Goal: Navigation & Orientation: Find specific page/section

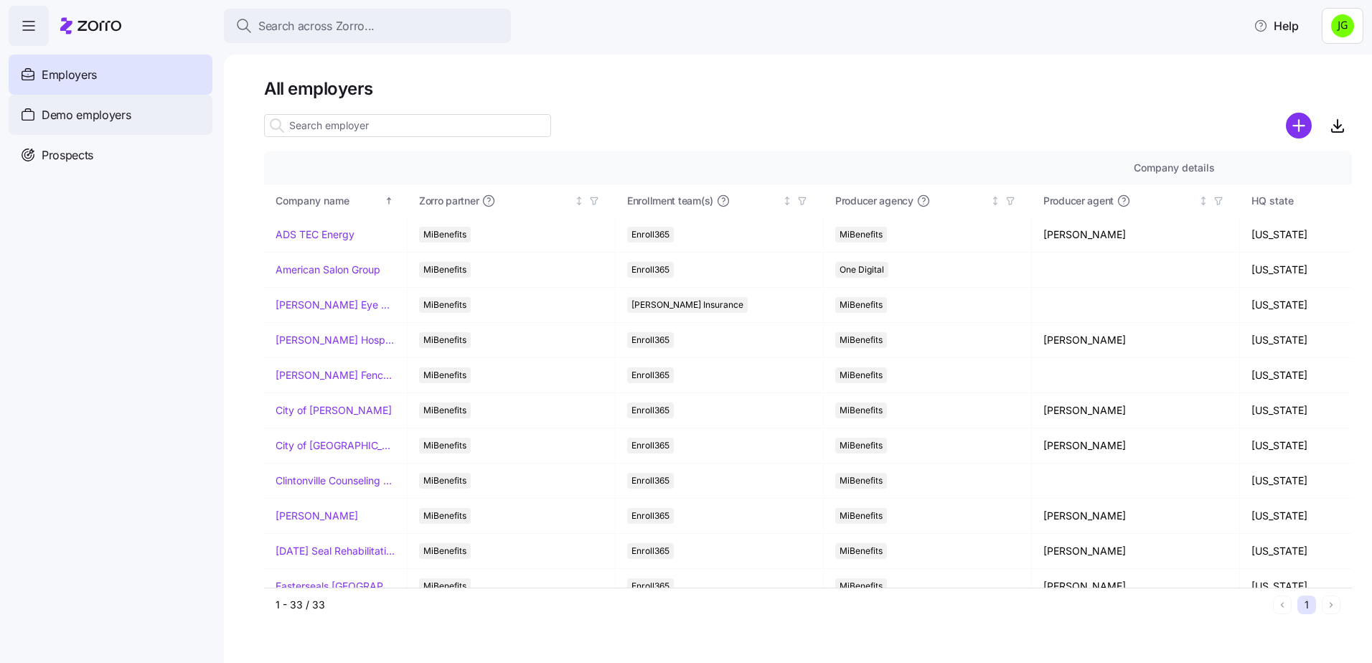
click at [46, 112] on span "Demo employers" at bounding box center [87, 115] width 90 height 18
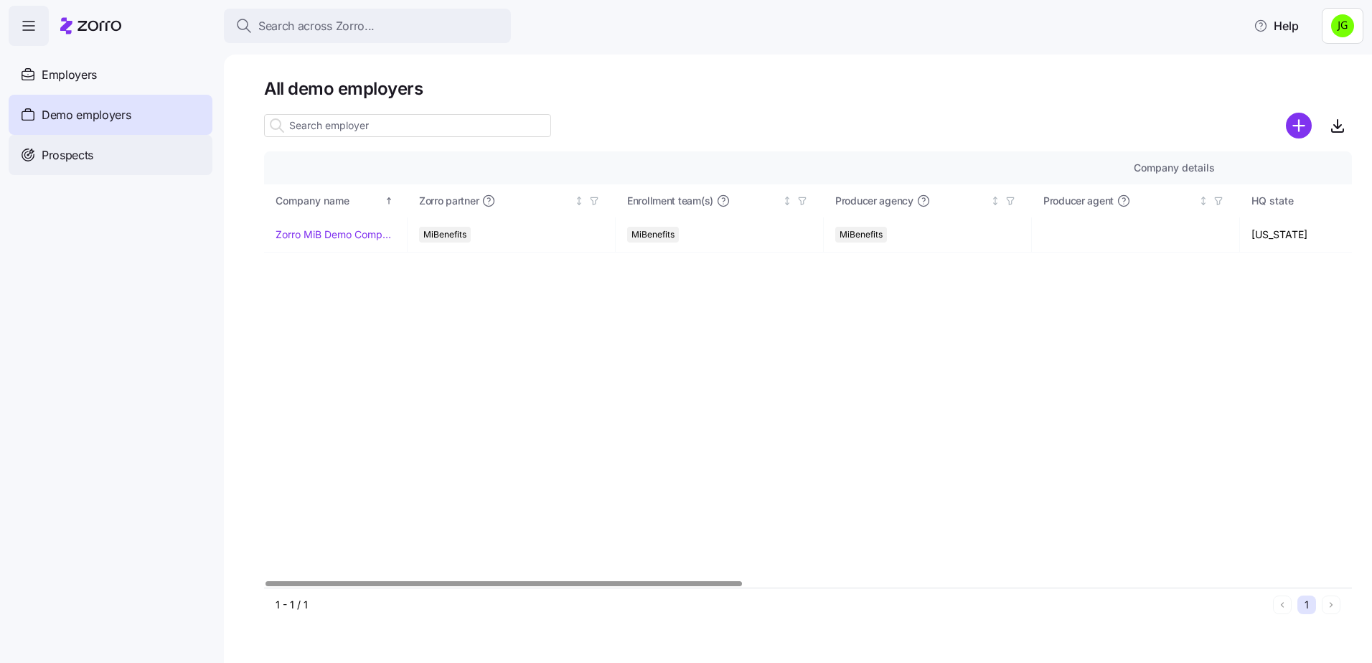
click at [35, 154] on icon at bounding box center [28, 154] width 16 height 17
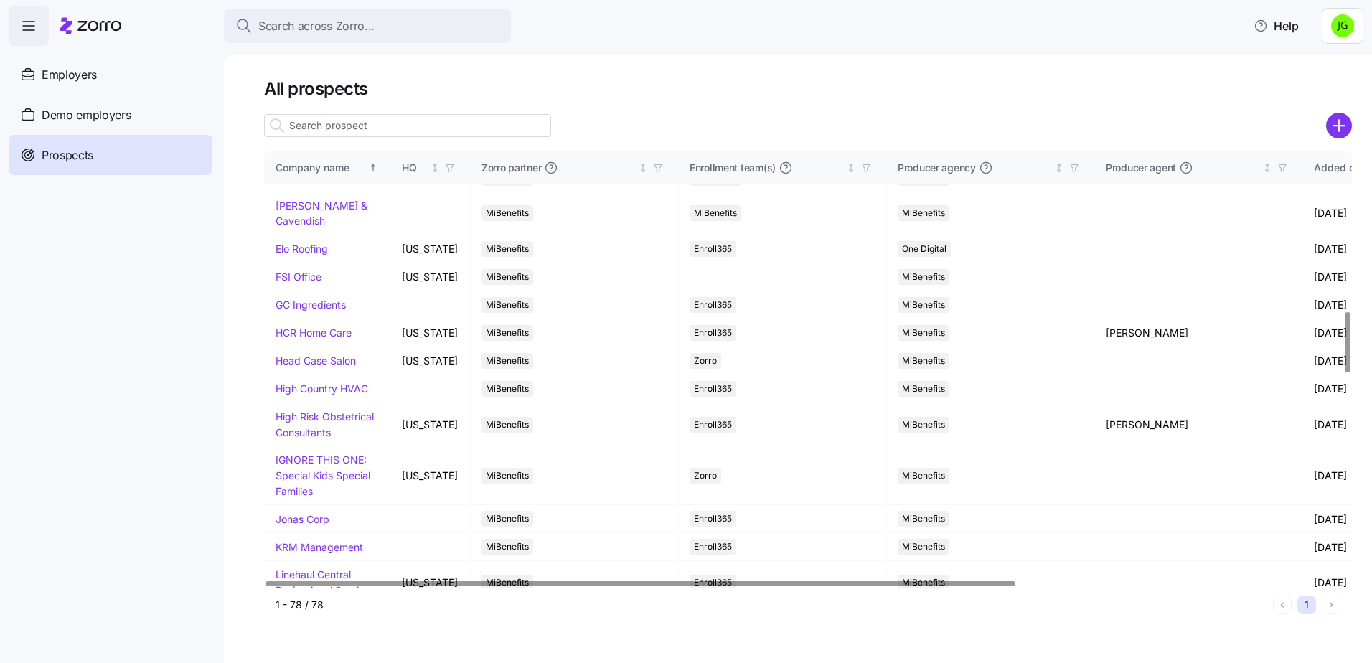
scroll to position [1220, 0]
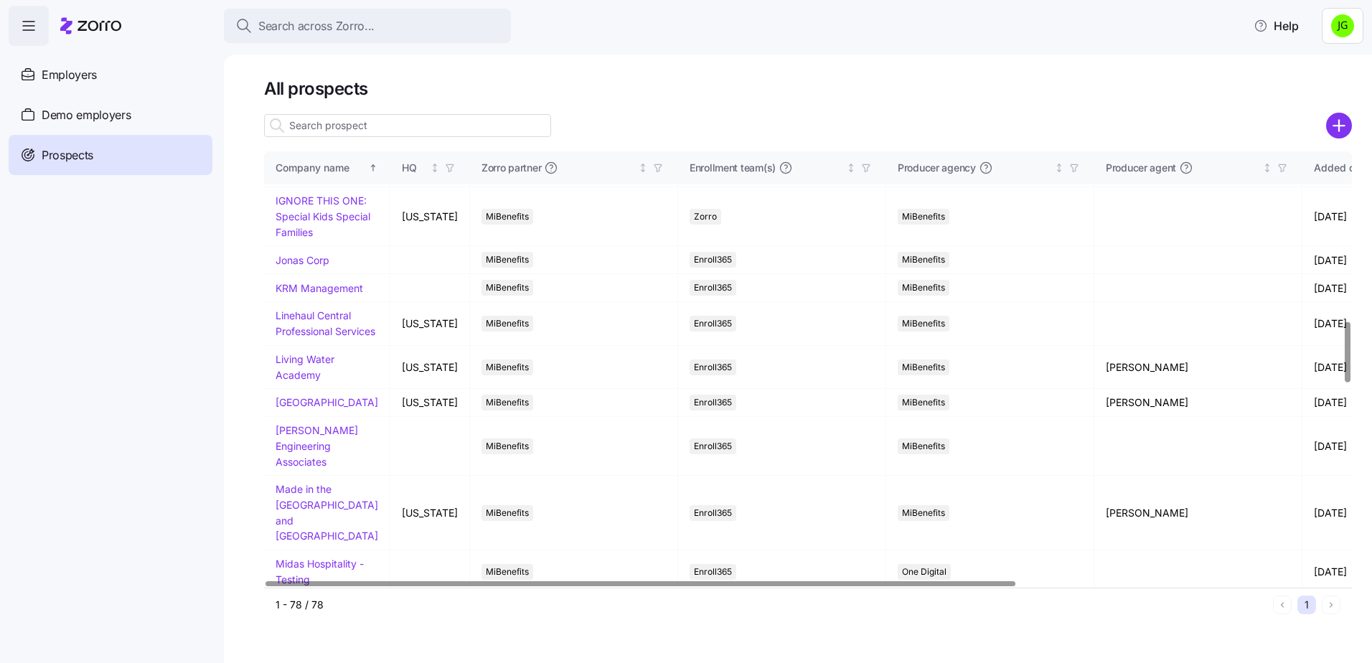
click at [84, 268] on nav "Employers Demo employers Prospects Demo prospects Agencies" at bounding box center [112, 354] width 224 height 617
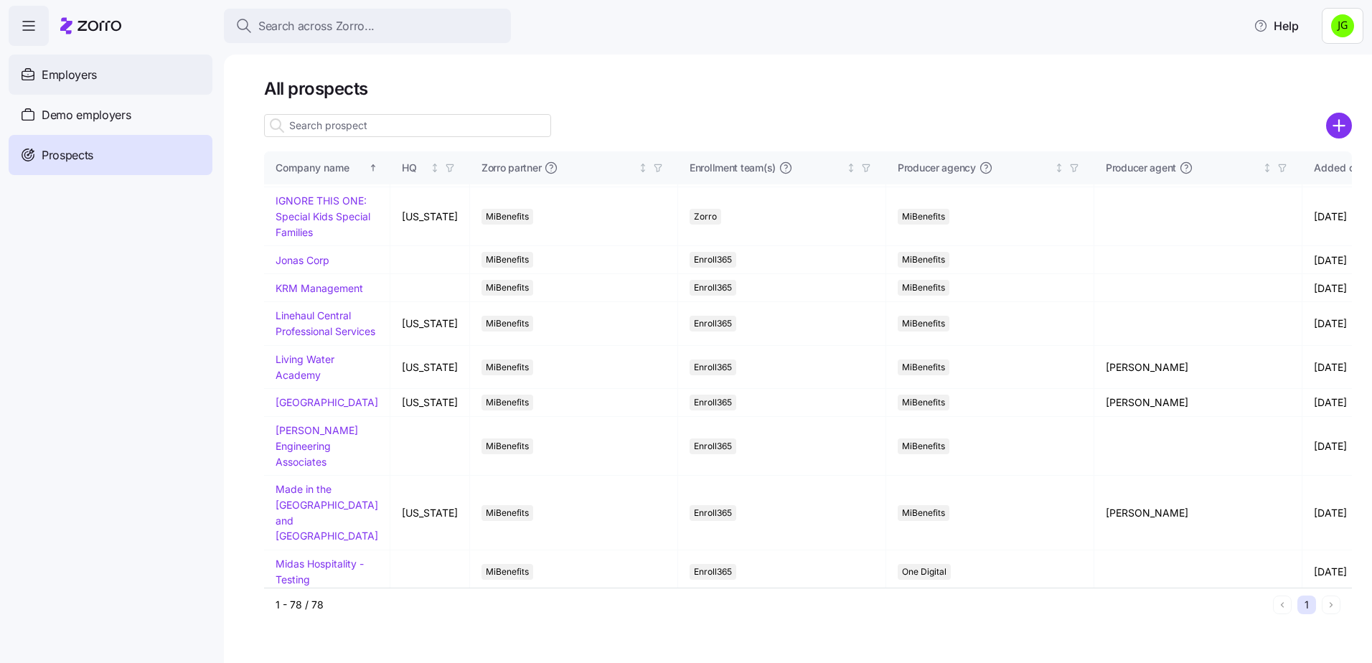
click at [60, 72] on span "Employers" at bounding box center [69, 75] width 55 height 18
click at [27, 22] on icon "button" at bounding box center [28, 25] width 17 height 17
